Goal: Find specific page/section: Find specific page/section

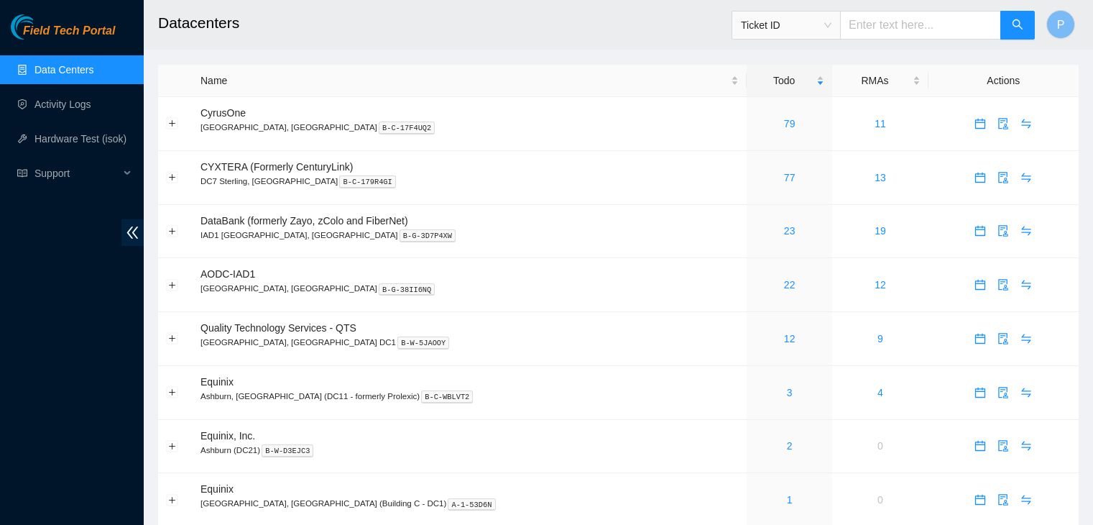
scroll to position [4, 0]
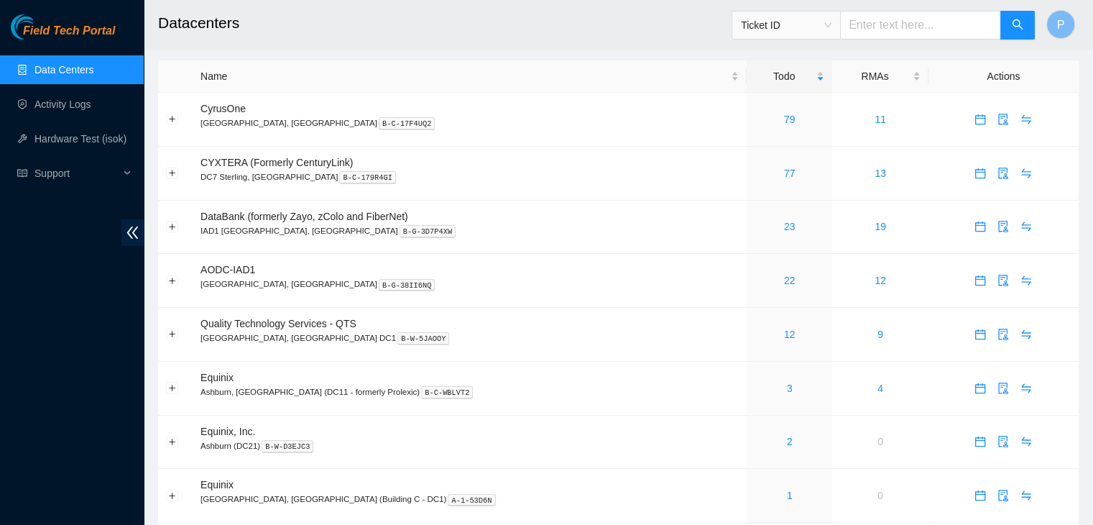
click at [44, 281] on div "Field Tech Portal Data Centers Activity Logs Hardware Test (isok) Support" at bounding box center [72, 269] width 144 height 510
click at [85, 110] on link "Activity Logs" at bounding box center [62, 103] width 57 height 11
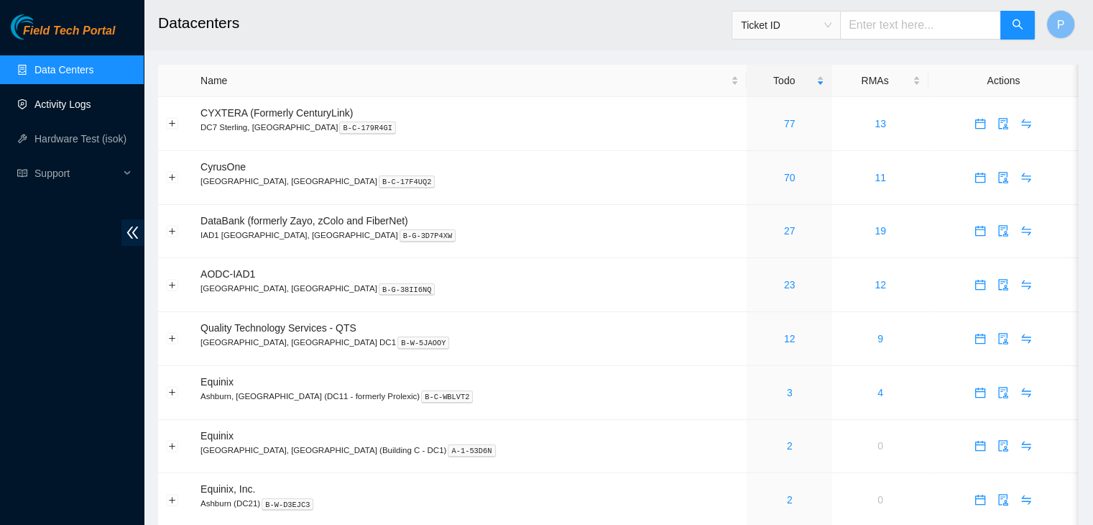
click at [85, 110] on link "Activity Logs" at bounding box center [62, 103] width 57 height 11
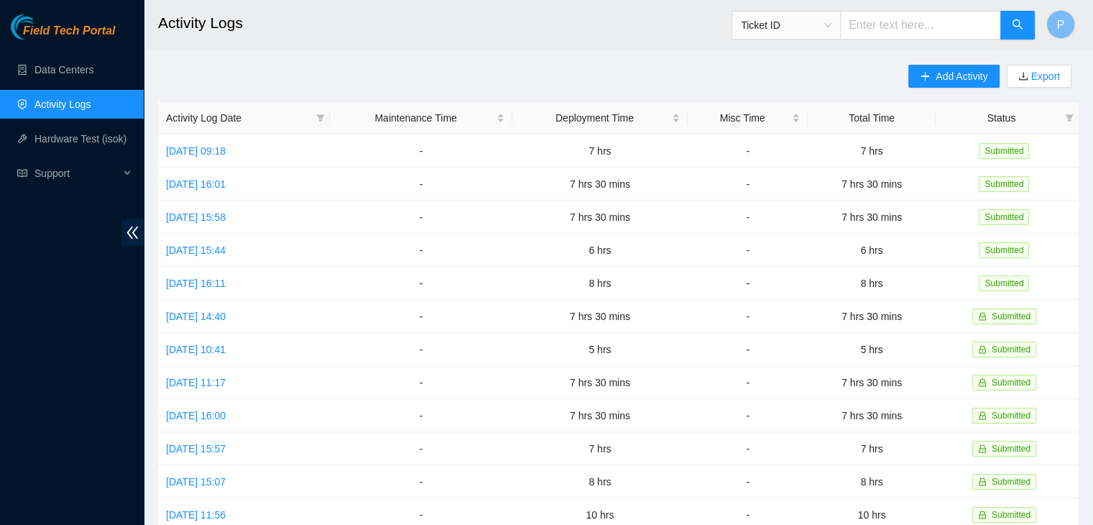
click at [73, 288] on div "Field Tech Portal Data Centers Activity Logs Hardware Test (isok) Support" at bounding box center [72, 269] width 144 height 510
click at [55, 64] on link "Data Centers" at bounding box center [63, 69] width 59 height 11
